Goal: Task Accomplishment & Management: Complete application form

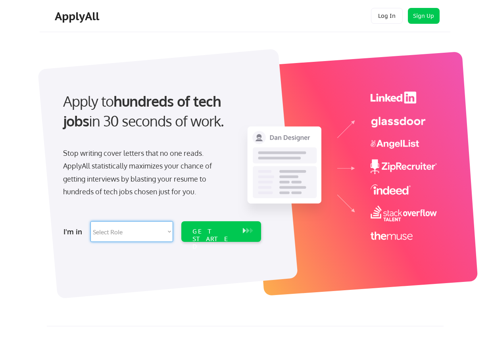
select select ""marketing___comms""
click at [230, 237] on div "GET STARTED" at bounding box center [214, 231] width 50 height 21
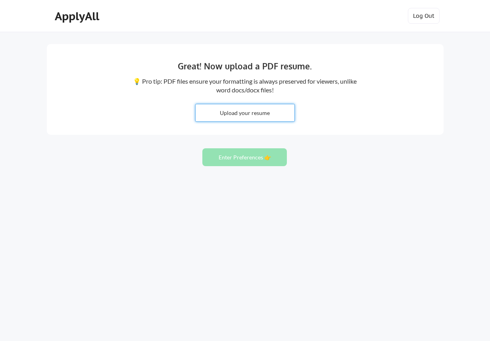
click at [258, 109] on input "file" at bounding box center [245, 112] width 99 height 17
type input "C:\fakepath\[PERSON_NAME] - Resume.pdf"
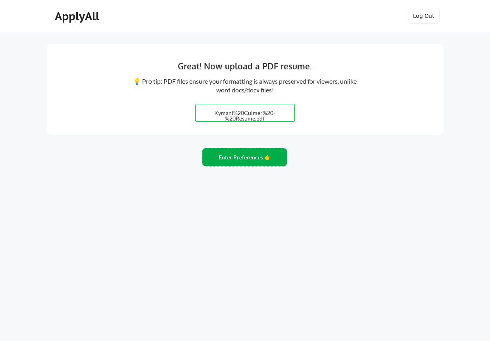
click at [262, 159] on button "Enter Preferences 👉" at bounding box center [244, 157] width 85 height 18
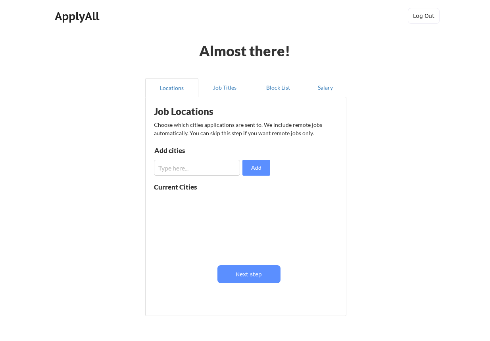
click at [227, 170] on input "input" at bounding box center [197, 168] width 86 height 16
type input "Macon, GA"
click at [255, 169] on button "Add" at bounding box center [256, 168] width 28 height 16
click at [207, 170] on input "input" at bounding box center [197, 168] width 86 height 16
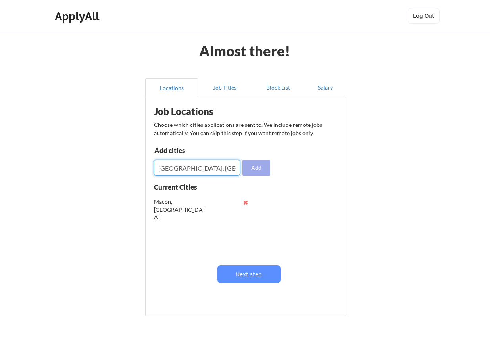
type input "Atlanta, GA"
click at [255, 175] on button "Add" at bounding box center [256, 168] width 28 height 16
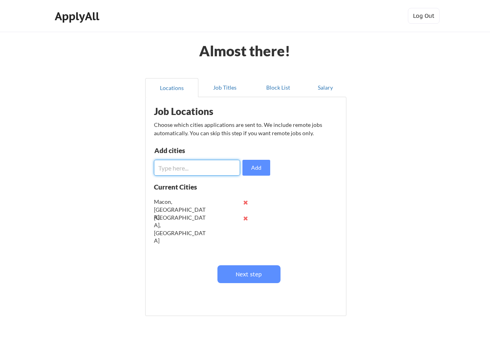
click at [194, 172] on input "input" at bounding box center [197, 168] width 86 height 16
type input "Jonesboro, GA"
click at [254, 164] on button "Add" at bounding box center [256, 168] width 28 height 16
click at [200, 164] on input "input" at bounding box center [197, 168] width 86 height 16
type input "Warner Robins, GA"
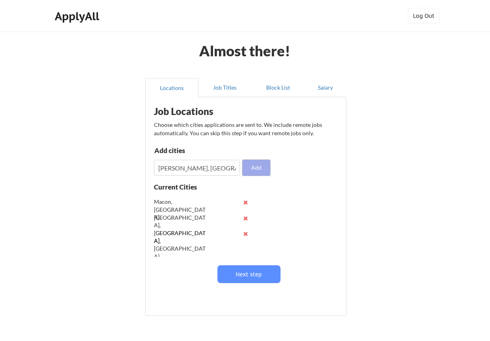
click at [257, 171] on button "Add" at bounding box center [256, 168] width 28 height 16
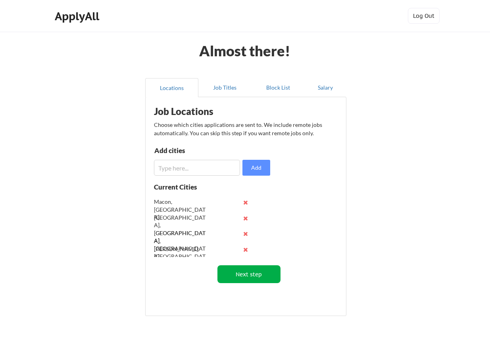
click at [248, 272] on button "Next step" at bounding box center [248, 275] width 63 height 18
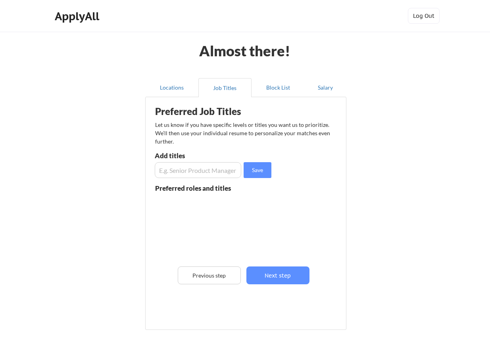
click at [218, 170] on input "input" at bounding box center [198, 170] width 87 height 16
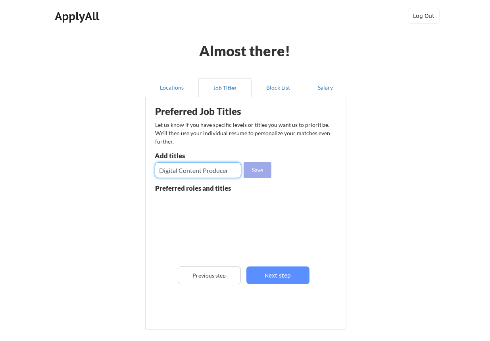
type input "Digital Content Producer"
click at [264, 174] on button "Save" at bounding box center [258, 170] width 28 height 16
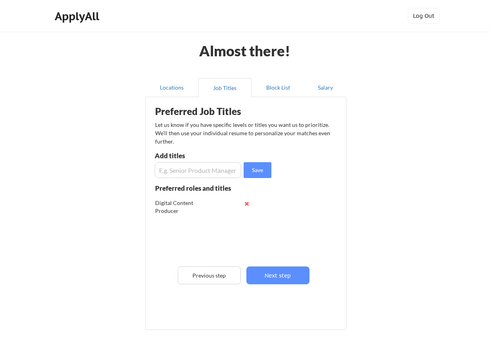
click at [214, 168] on input "input" at bounding box center [198, 170] width 87 height 16
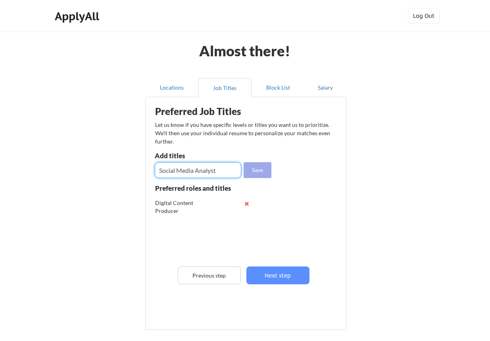
type input "Social Media Analyst"
click at [258, 170] on button "Save" at bounding box center [258, 170] width 28 height 16
click at [211, 169] on input "input" at bounding box center [198, 170] width 87 height 16
type input "Digital Asset Coordinator"
click at [263, 175] on button "Save" at bounding box center [258, 170] width 28 height 16
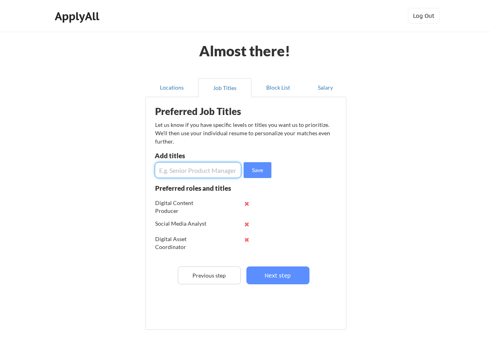
click at [213, 170] on input "input" at bounding box center [198, 170] width 87 height 16
type input "Digital Marketing Coordinator"
click at [254, 173] on button "Save" at bounding box center [258, 170] width 28 height 16
click at [221, 165] on input "input" at bounding box center [198, 170] width 87 height 16
type input "Digital Marketing Associate"
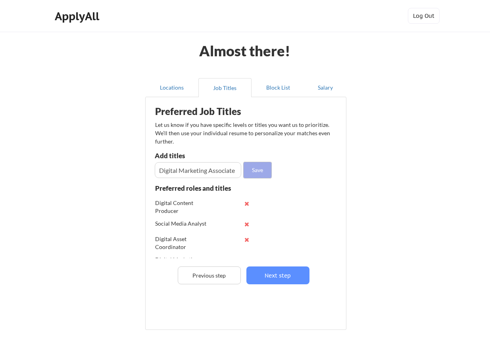
click at [251, 169] on button "Save" at bounding box center [258, 170] width 28 height 16
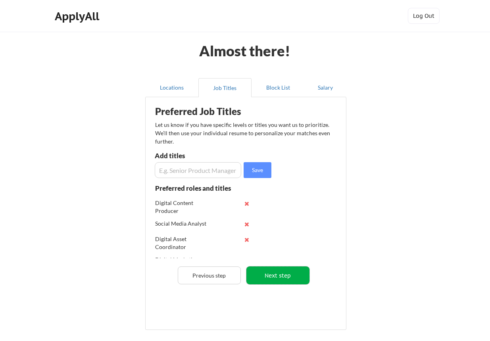
click at [280, 279] on button "Next step" at bounding box center [277, 276] width 63 height 18
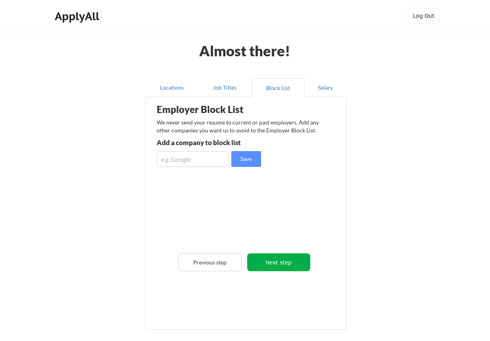
click at [259, 261] on button "Next step" at bounding box center [278, 263] width 63 height 18
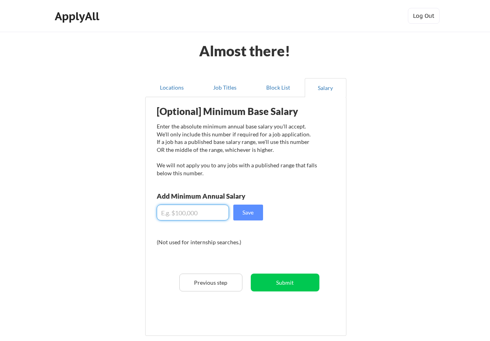
click at [216, 208] on input "input" at bounding box center [193, 213] width 72 height 16
type input "$70,000"
click at [243, 216] on button "Save" at bounding box center [248, 213] width 30 height 16
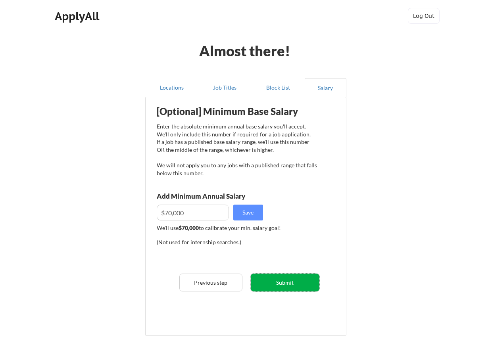
click at [295, 286] on button "Submit" at bounding box center [285, 283] width 69 height 18
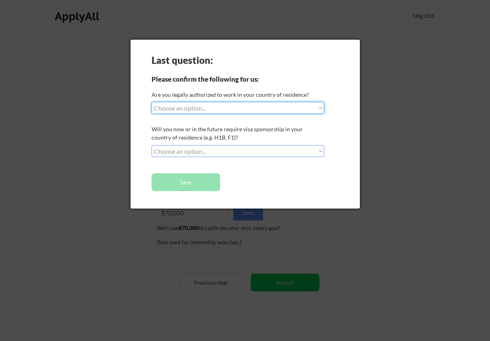
select select ""yes__i_am_a_us_citizen""
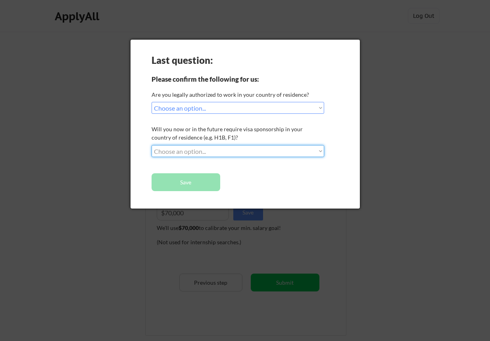
select select ""no__i_will_not_need_sponsorship""
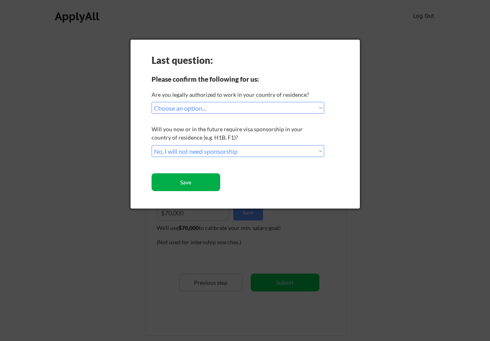
click at [208, 183] on button "Save" at bounding box center [186, 182] width 69 height 18
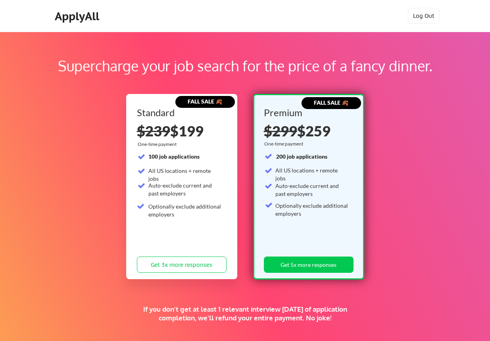
click at [64, 18] on div "ApplyAll" at bounding box center [78, 16] width 47 height 13
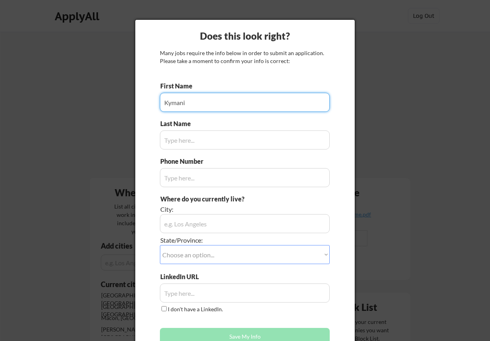
type input "Kymani"
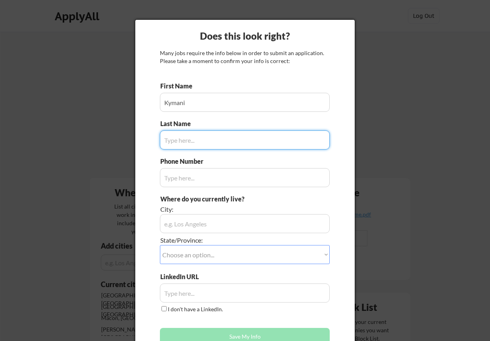
click at [201, 139] on input "input" at bounding box center [245, 140] width 170 height 19
type input "[PERSON_NAME]"
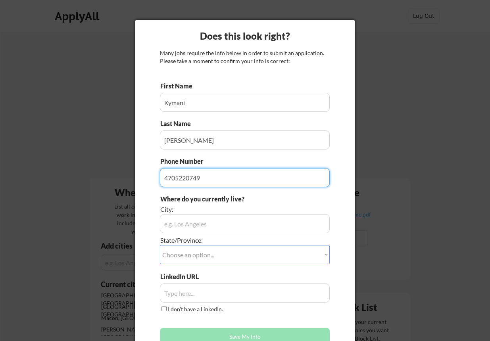
type input "4705220749"
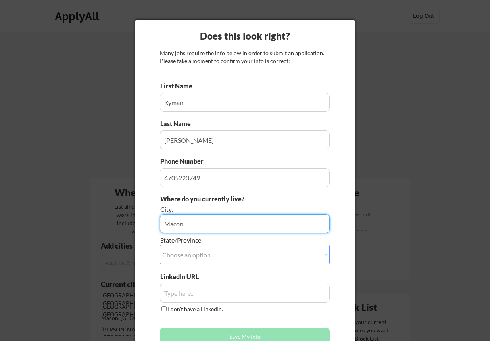
type input "Macon"
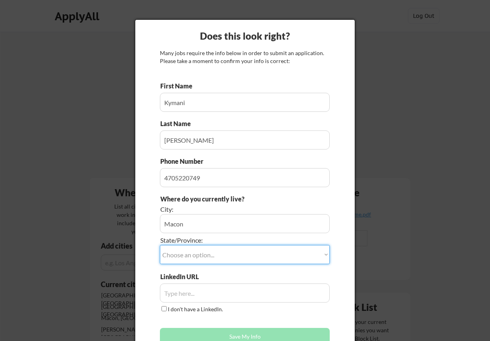
select select ""[US_STATE]""
click at [194, 293] on input "input" at bounding box center [245, 293] width 170 height 19
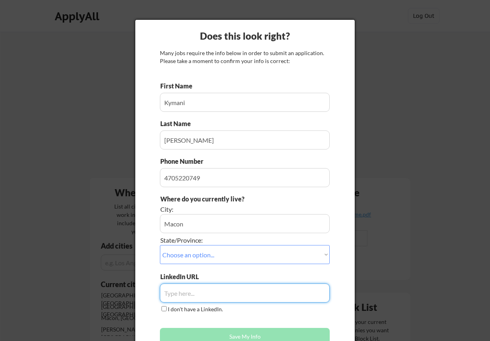
paste input "[DOMAIN_NAME][URL][PERSON_NAME]"
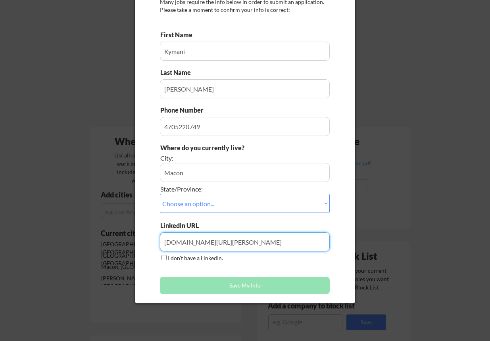
scroll to position [62, 0]
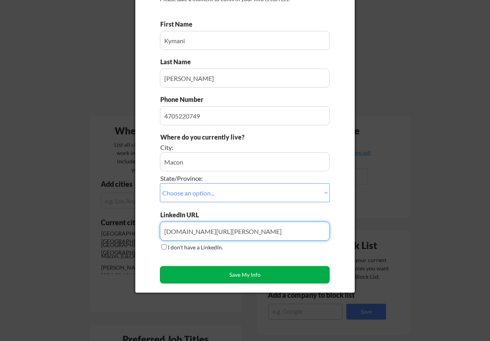
type input "[DOMAIN_NAME][URL][PERSON_NAME]"
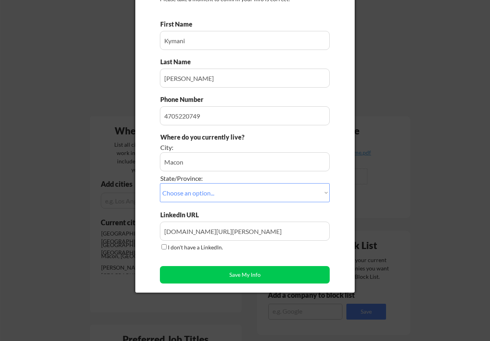
click at [259, 259] on div "First Name Last Name Phone Number Where do you currently live? City: State/Prov…" at bounding box center [245, 154] width 170 height 268
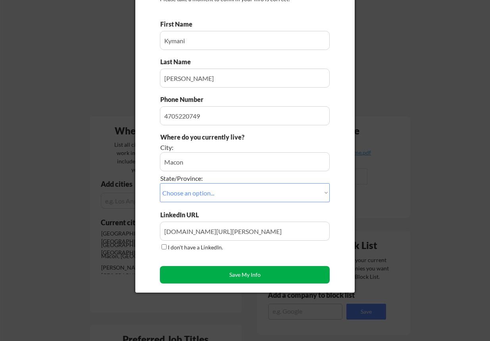
click at [260, 270] on button "Save My Info" at bounding box center [245, 274] width 170 height 17
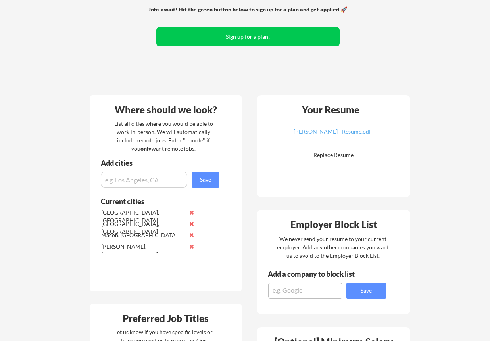
scroll to position [0, 0]
